Goal: Information Seeking & Learning: Learn about a topic

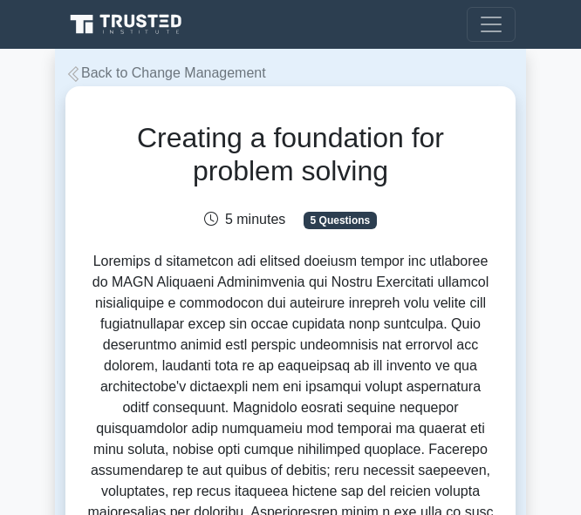
click at [193, 136] on h1 "Creating a foundation for problem solving" at bounding box center [290, 154] width 408 height 67
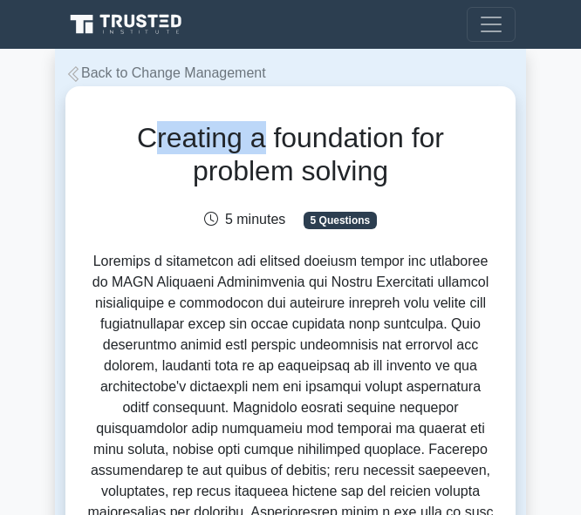
click at [193, 136] on h1 "Creating a foundation for problem solving" at bounding box center [290, 154] width 408 height 67
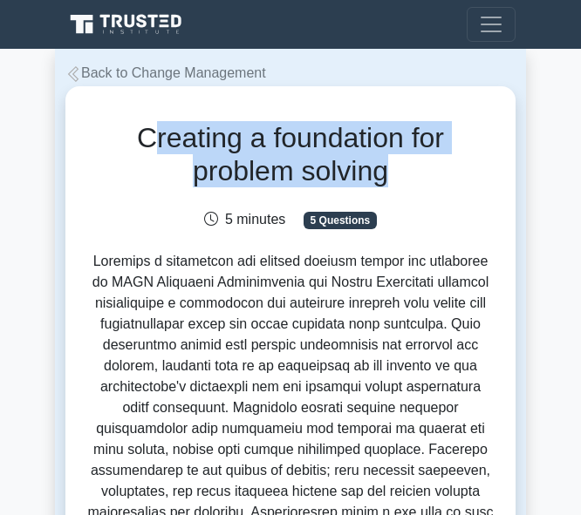
click at [193, 136] on h1 "Creating a foundation for problem solving" at bounding box center [290, 154] width 408 height 67
copy div "Creating a foundation for problem solving"
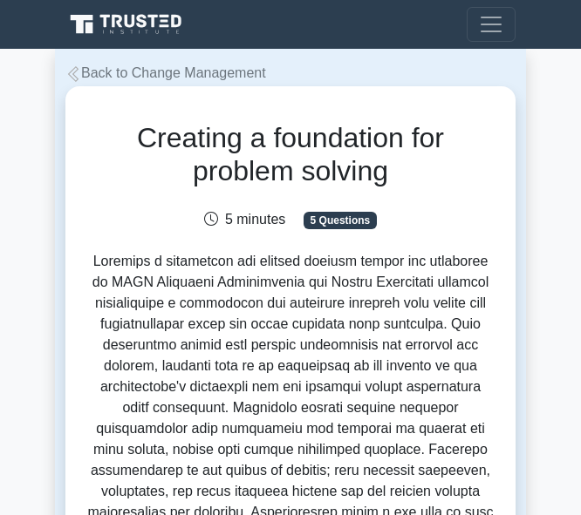
click at [249, 197] on div "5 minutes 5 Questions" at bounding box center [290, 212] width 429 height 35
click at [221, 137] on h1 "Creating a foundation for problem solving" at bounding box center [290, 154] width 408 height 67
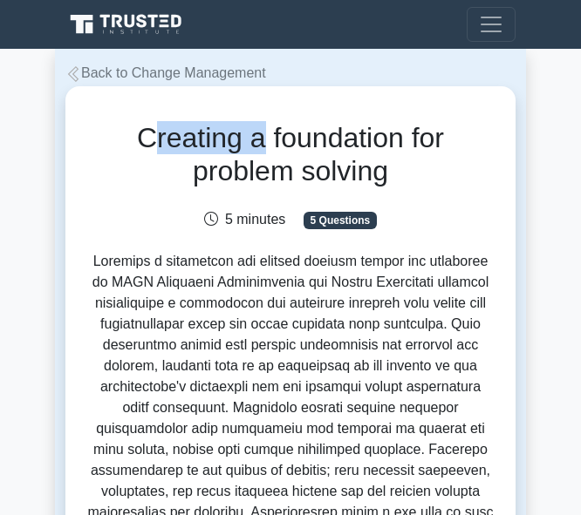
click at [221, 137] on h1 "Creating a foundation for problem solving" at bounding box center [290, 154] width 408 height 67
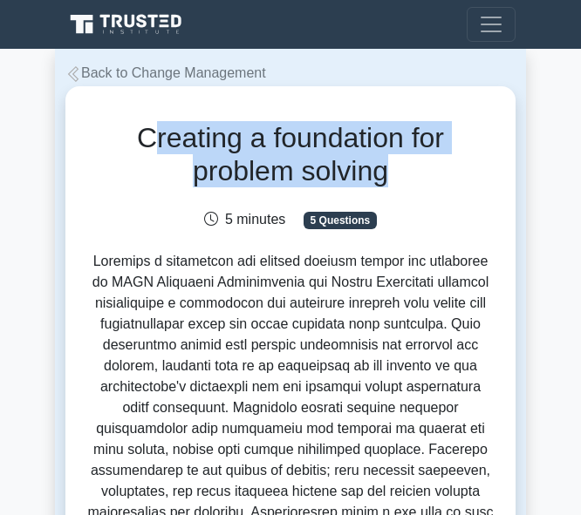
click at [221, 137] on h1 "Creating a foundation for problem solving" at bounding box center [290, 154] width 408 height 67
copy div "Creating a foundation for problem solving"
